Goal: Complete application form: Complete application form

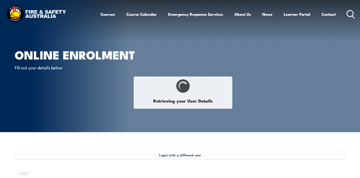
select select "Mr"
type input "[PERSON_NAME]"
type input "Auld"
type input "[DATE]"
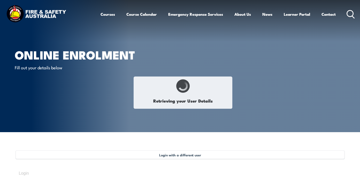
type input "Q8XEAH8QH9"
select select "M"
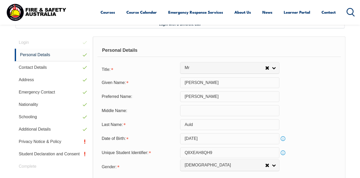
scroll to position [141, 0]
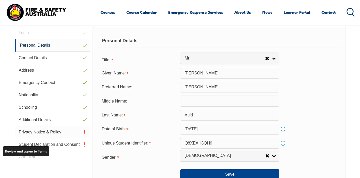
click at [50, 139] on link "Privacy Notice & Policy" at bounding box center [52, 132] width 75 height 12
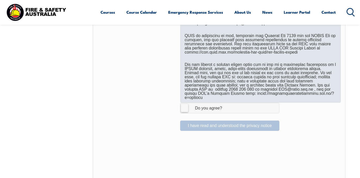
scroll to position [322, 0]
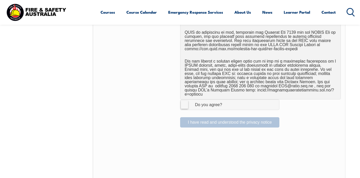
click at [184, 110] on label "I Agree Do you agree?" at bounding box center [229, 105] width 99 height 10
click at [226, 110] on input "I Agree Do you agree?" at bounding box center [230, 105] width 9 height 10
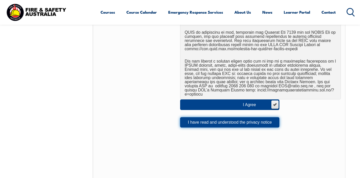
click at [225, 128] on button "I have read and understood the privacy notice" at bounding box center [229, 123] width 99 height 10
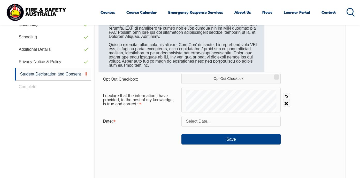
scroll to position [218, 0]
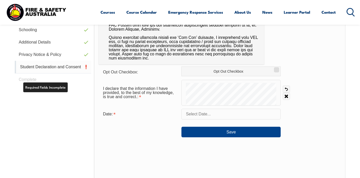
click at [71, 74] on link "Student Declaration and Consent" at bounding box center [53, 67] width 77 height 13
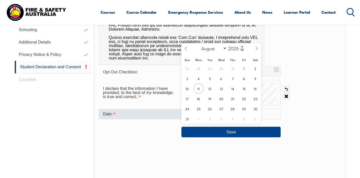
click at [207, 120] on input "text" at bounding box center [230, 114] width 99 height 11
click at [199, 89] on span "11" at bounding box center [198, 89] width 10 height 10
type input "[DATE]"
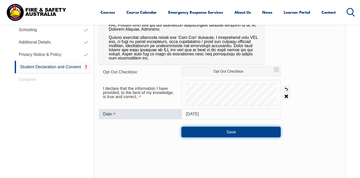
click at [232, 137] on button "Save" at bounding box center [230, 132] width 99 height 10
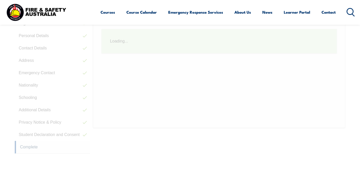
scroll to position [141, 0]
